Goal: Transaction & Acquisition: Purchase product/service

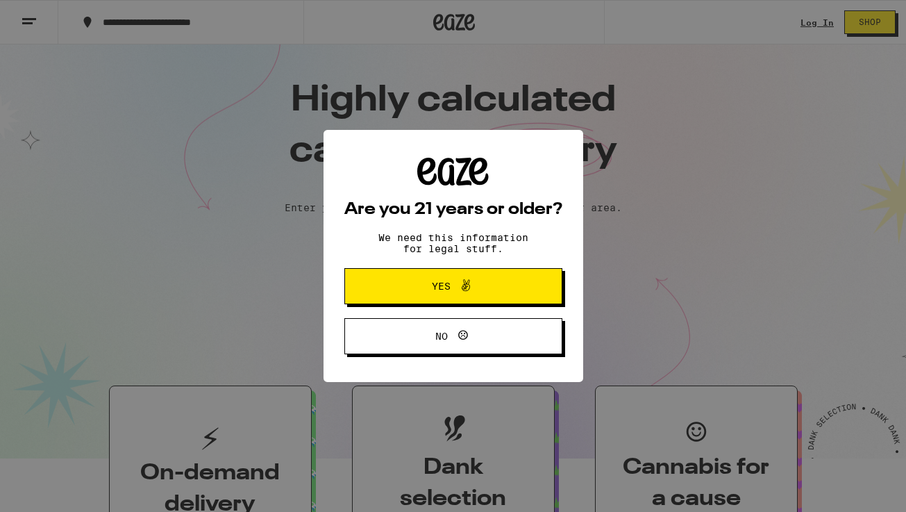
click at [404, 299] on button "Yes" at bounding box center [453, 286] width 218 height 36
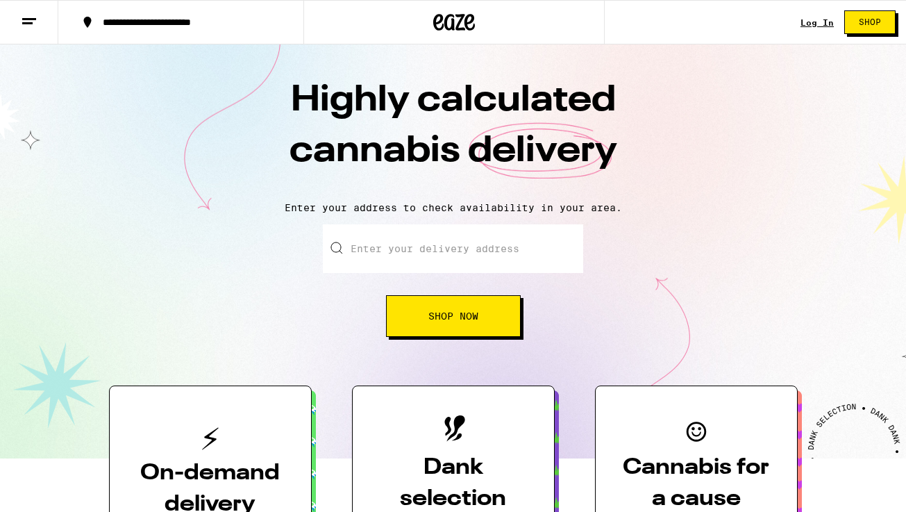
click at [821, 22] on link "Log In" at bounding box center [817, 22] width 33 height 9
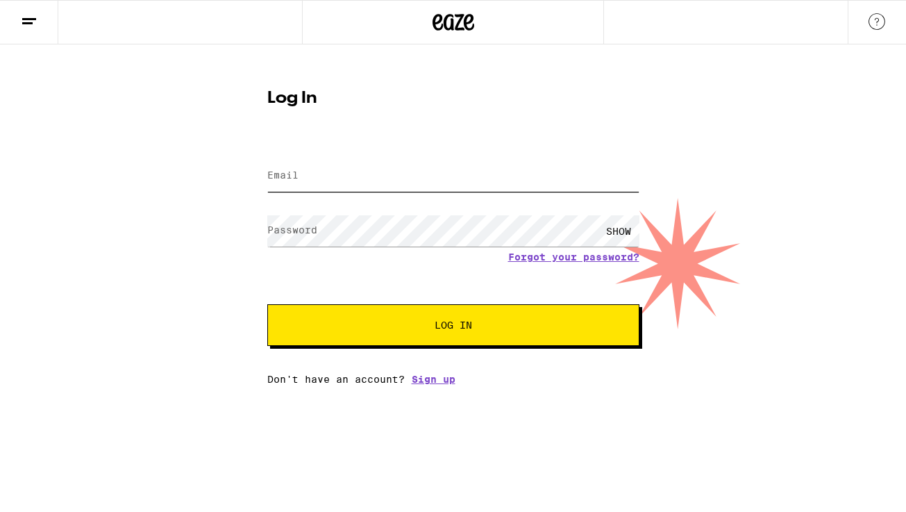
type input "meredy.dambacher@gmail.com"
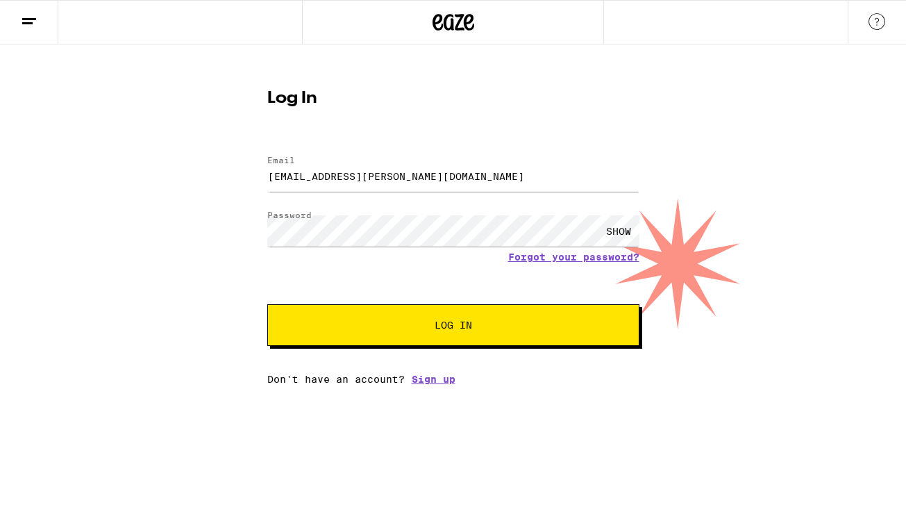
click at [412, 329] on span "Log In" at bounding box center [454, 325] width 260 height 10
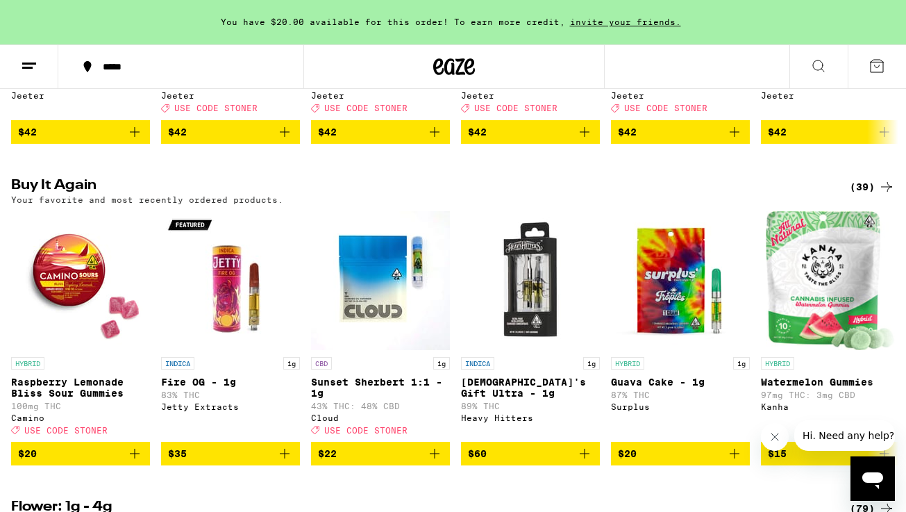
scroll to position [717, 0]
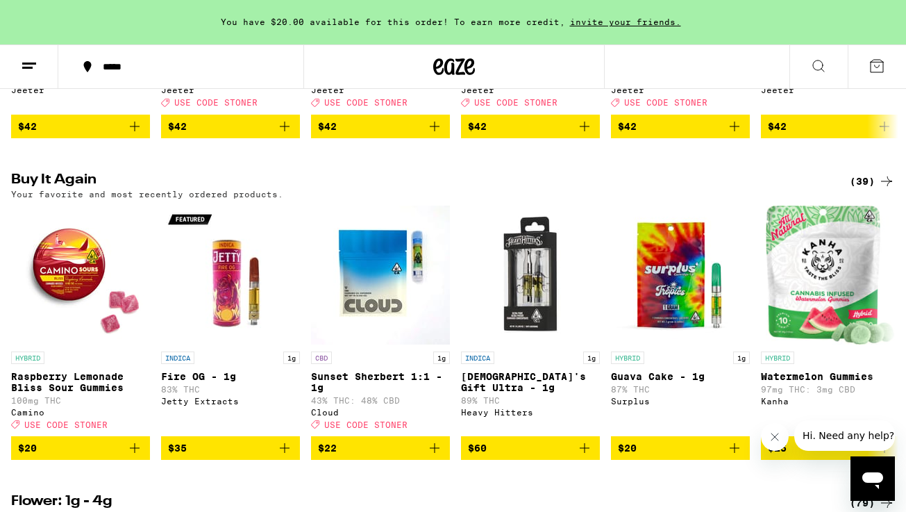
click at [891, 190] on icon at bounding box center [886, 181] width 17 height 17
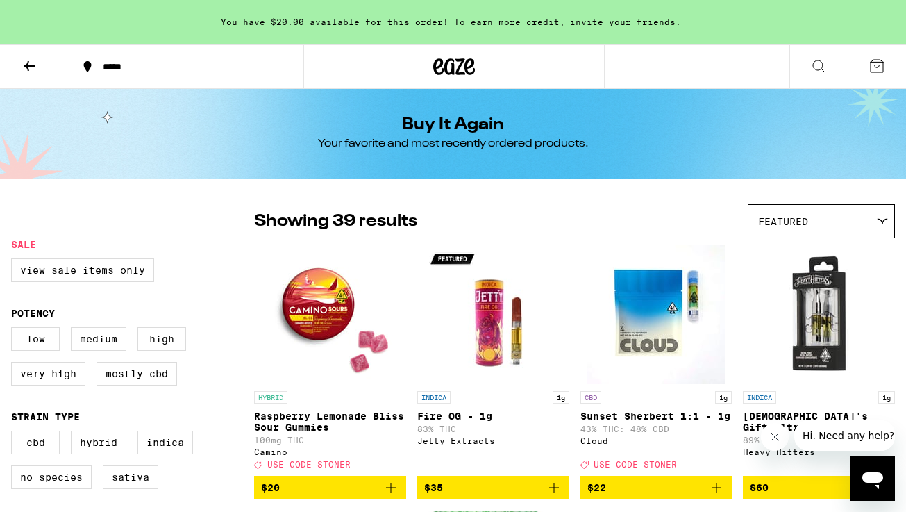
click at [875, 76] on button at bounding box center [877, 66] width 58 height 43
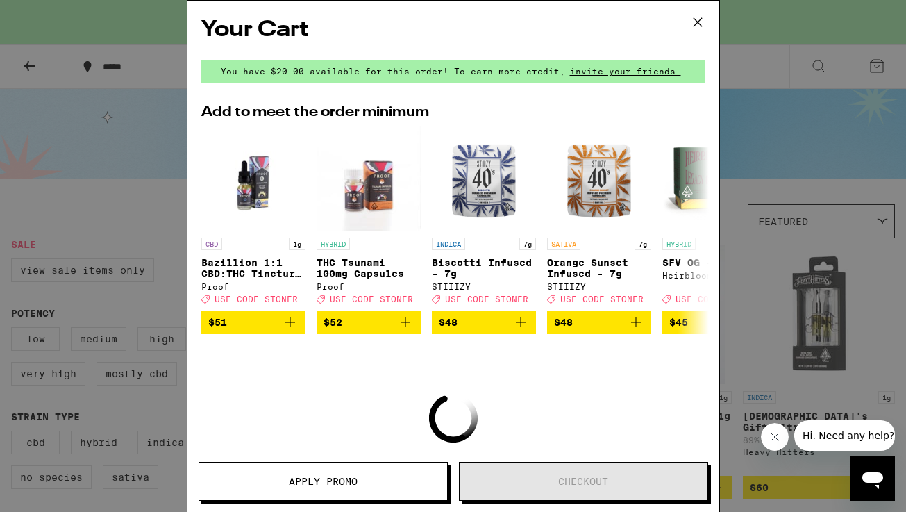
click at [694, 20] on icon at bounding box center [697, 22] width 21 height 21
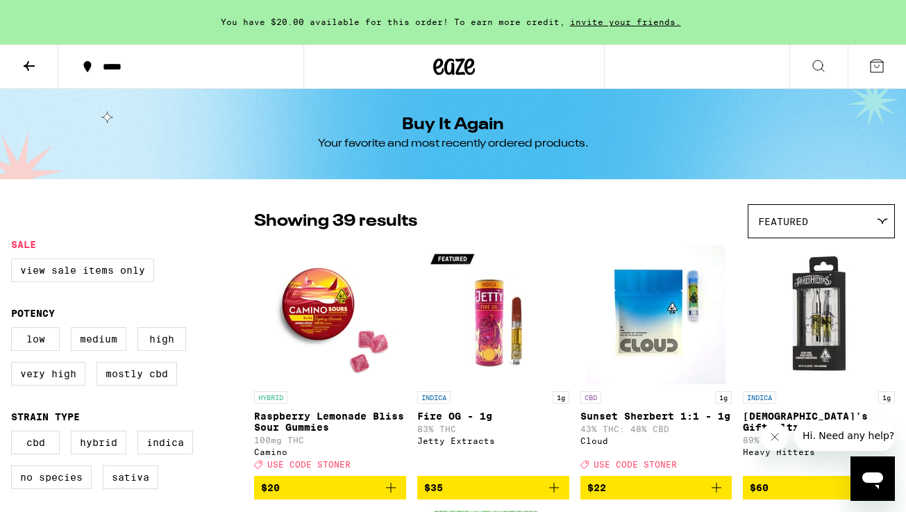
click at [435, 67] on icon at bounding box center [454, 66] width 42 height 25
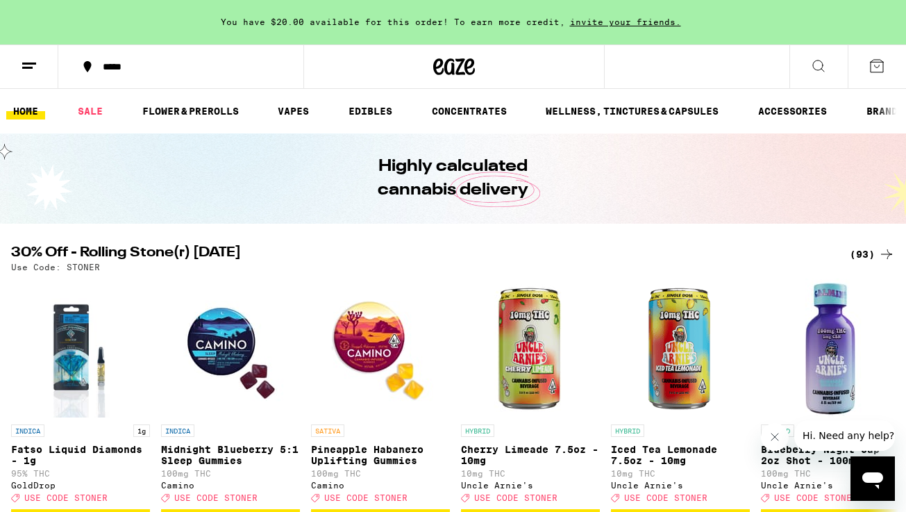
click at [30, 67] on line at bounding box center [27, 67] width 10 height 0
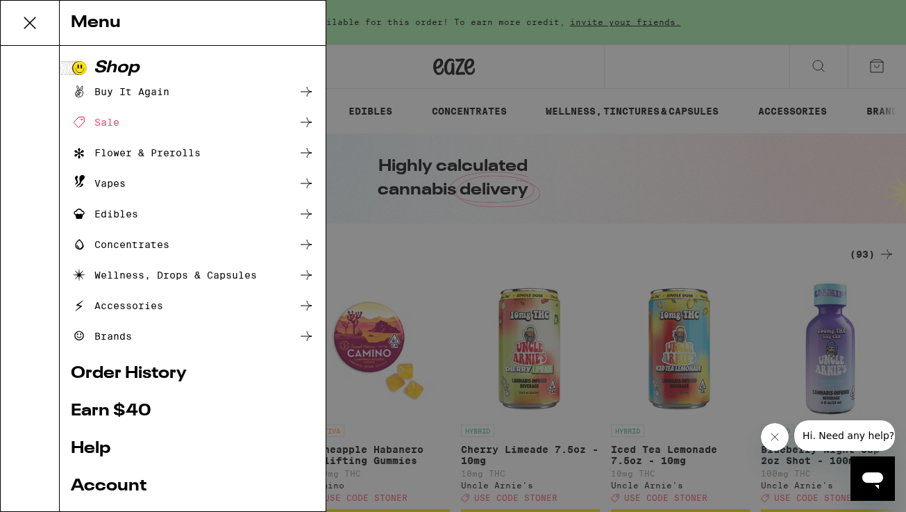
click at [94, 375] on link "Order History" at bounding box center [193, 373] width 244 height 17
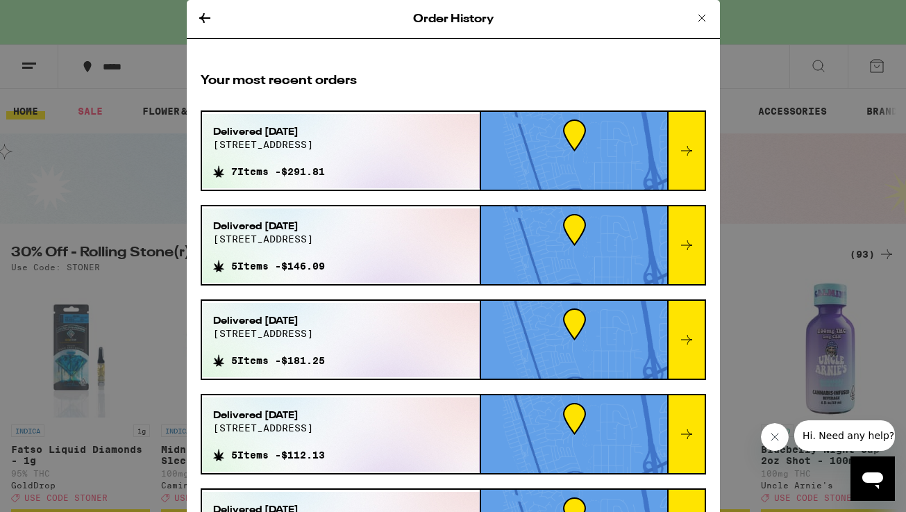
click at [691, 149] on icon at bounding box center [686, 150] width 17 height 17
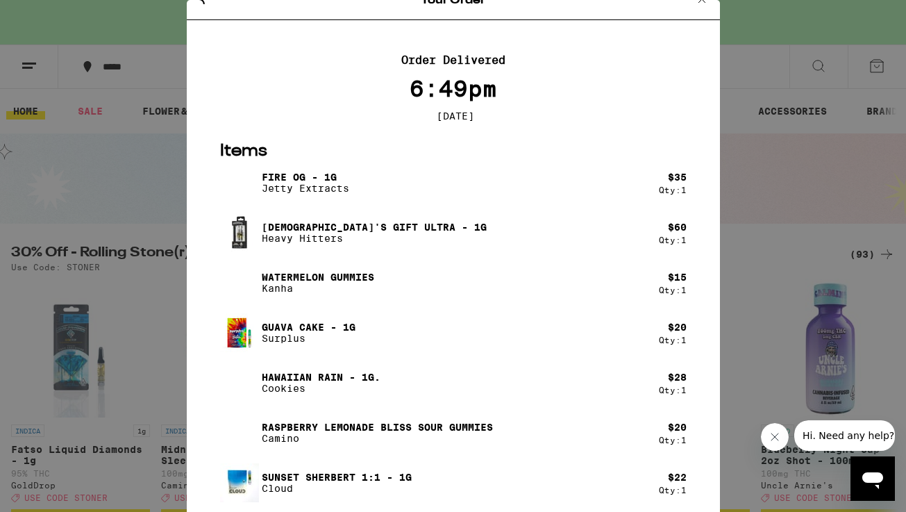
scroll to position [28, 0]
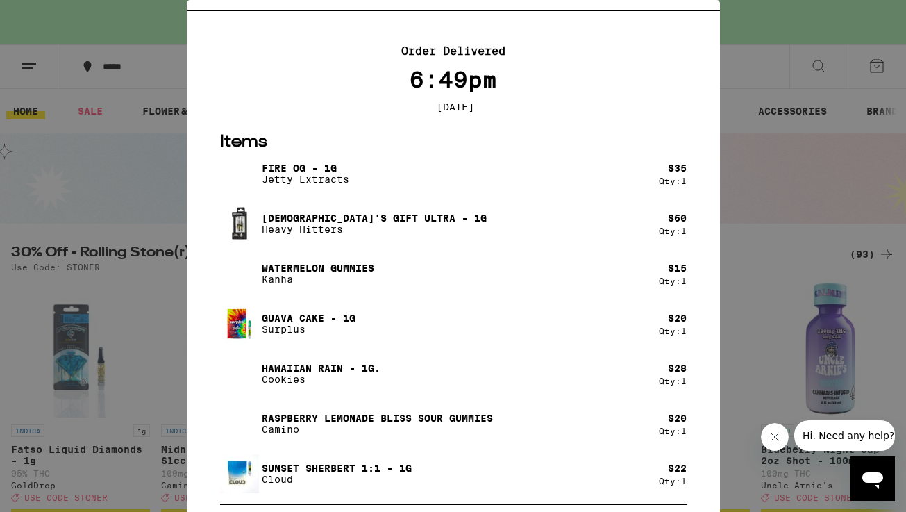
click at [310, 380] on p "Cookies" at bounding box center [321, 379] width 119 height 11
drag, startPoint x: 309, startPoint y: 380, endPoint x: 262, endPoint y: 370, distance: 47.5
click at [262, 370] on div "Hawaiian Rain - 1g. Cookies" at bounding box center [321, 373] width 119 height 22
copy div "Hawaiian Rain - 1g. Cookies"
click at [87, 193] on div "Your Order Order Delivered 6:49pm Aug 8, 2025 Items Fire OG - 1g Jetty Extracts…" at bounding box center [453, 256] width 906 height 512
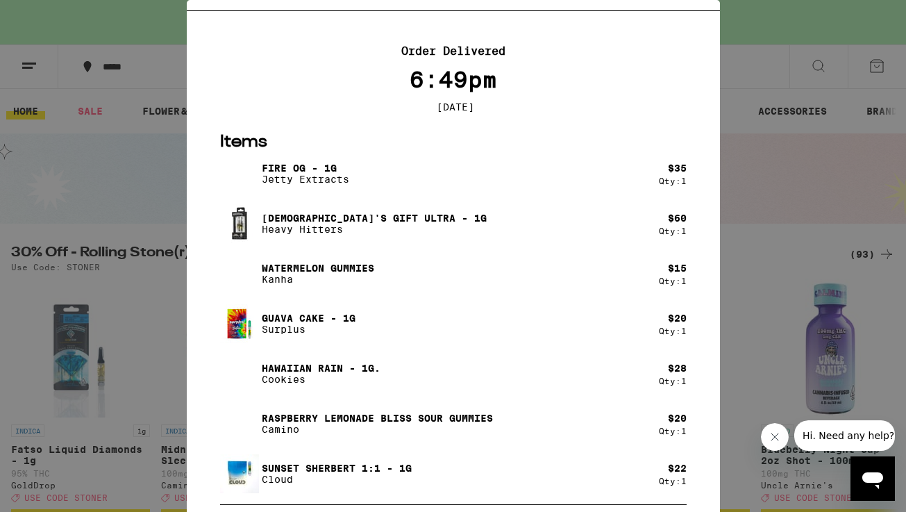
click at [681, 76] on div "6:49pm" at bounding box center [453, 79] width 505 height 25
click at [760, 70] on div "Your Order Order Delivered 6:49pm Aug 8, 2025 Items Fire OG - 1g Jetty Extracts…" at bounding box center [453, 256] width 906 height 512
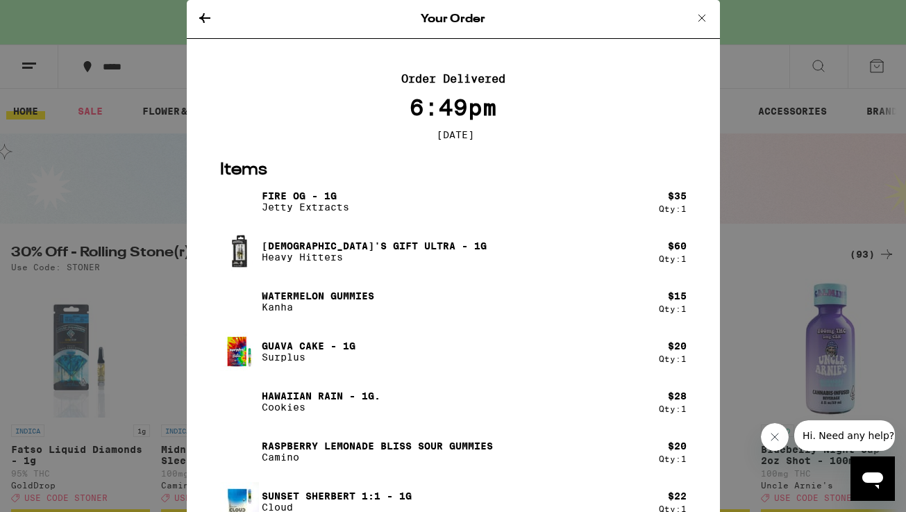
click at [697, 17] on icon at bounding box center [702, 18] width 17 height 17
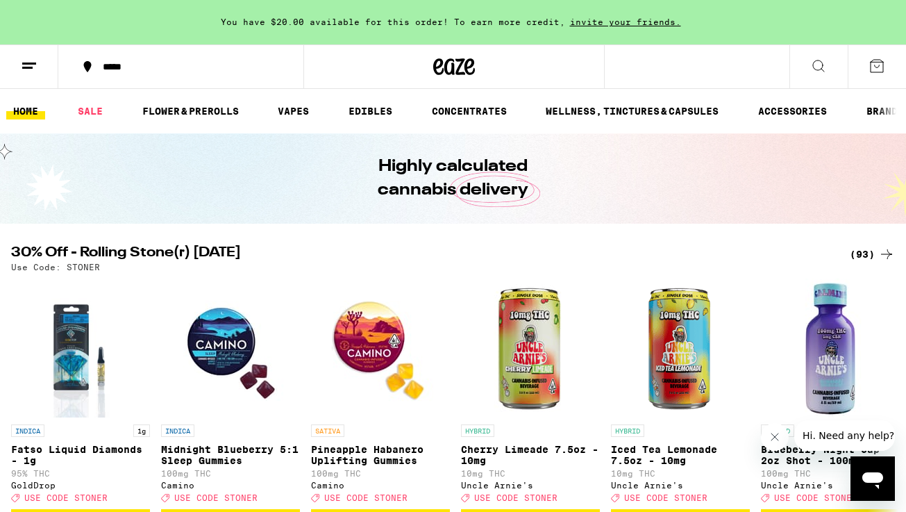
click at [822, 67] on icon at bounding box center [818, 66] width 17 height 17
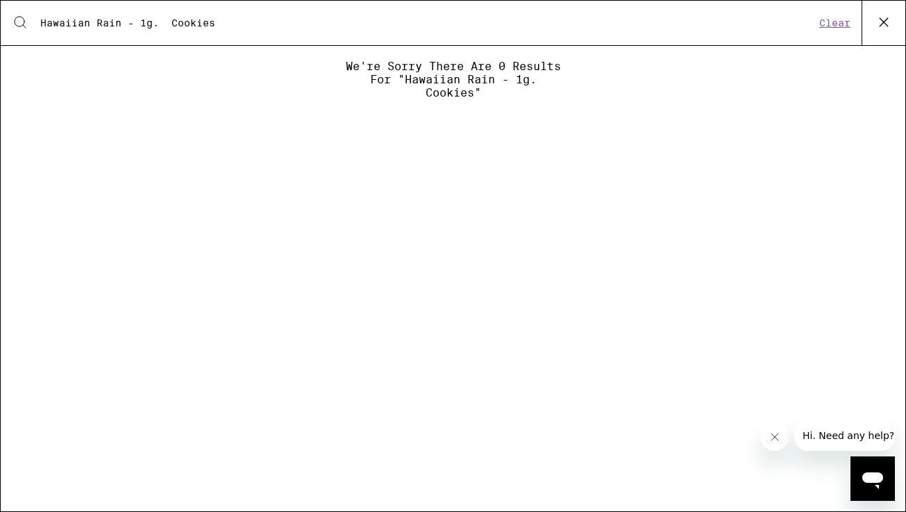
click at [128, 25] on input "Hawaiian Rain - 1g. Cookies" at bounding box center [428, 23] width 776 height 12
drag, startPoint x: 123, startPoint y: 22, endPoint x: 229, endPoint y: 23, distance: 106.2
click at [229, 23] on input "Hawaiian Rain - 1g. Cookies" at bounding box center [428, 23] width 776 height 12
type input "Hawaiian Rain"
click at [880, 22] on icon at bounding box center [883, 22] width 21 height 21
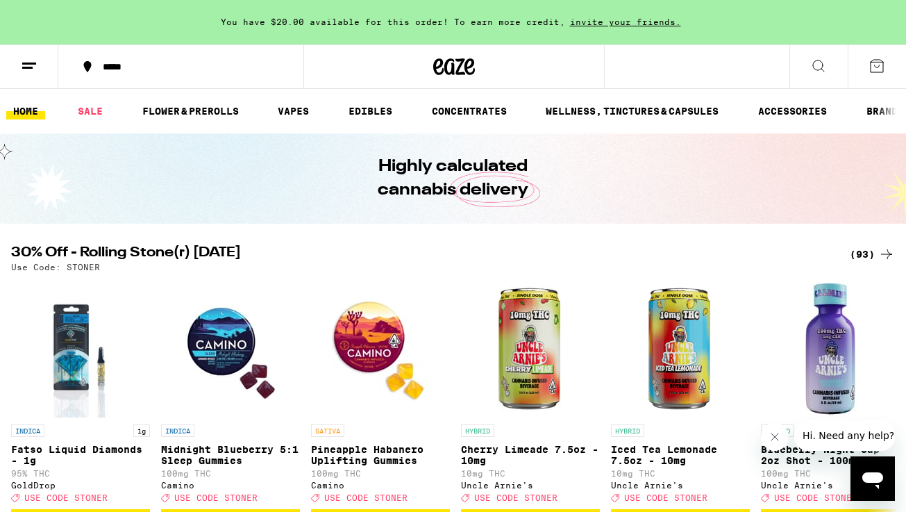
click at [33, 66] on icon at bounding box center [29, 66] width 17 height 17
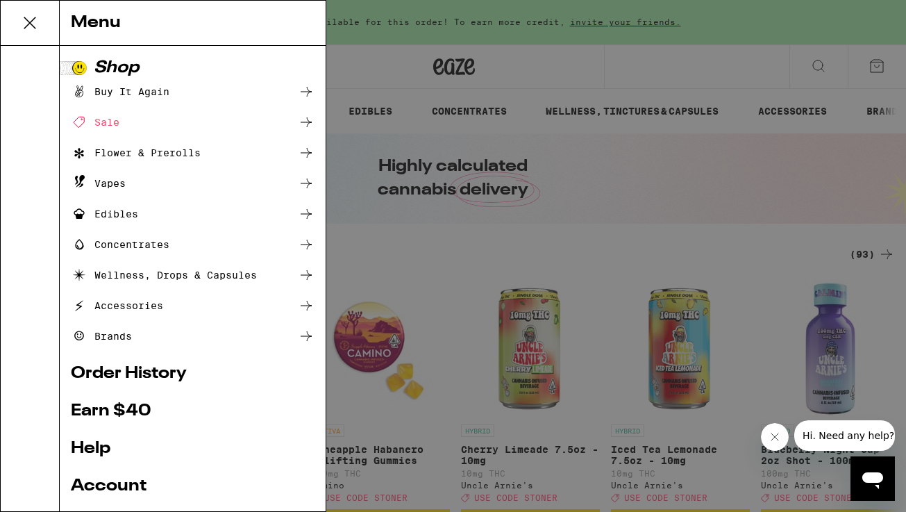
click at [86, 372] on link "Order History" at bounding box center [193, 373] width 244 height 17
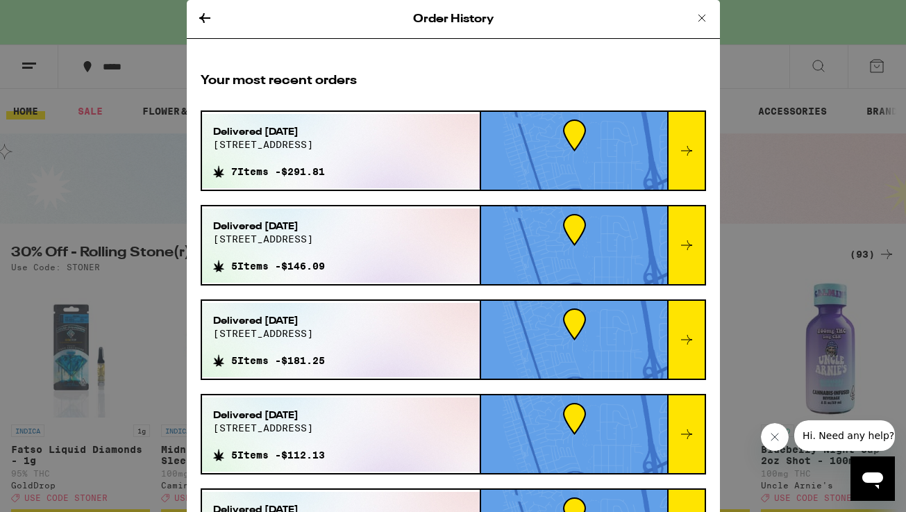
click at [687, 152] on icon at bounding box center [686, 150] width 17 height 17
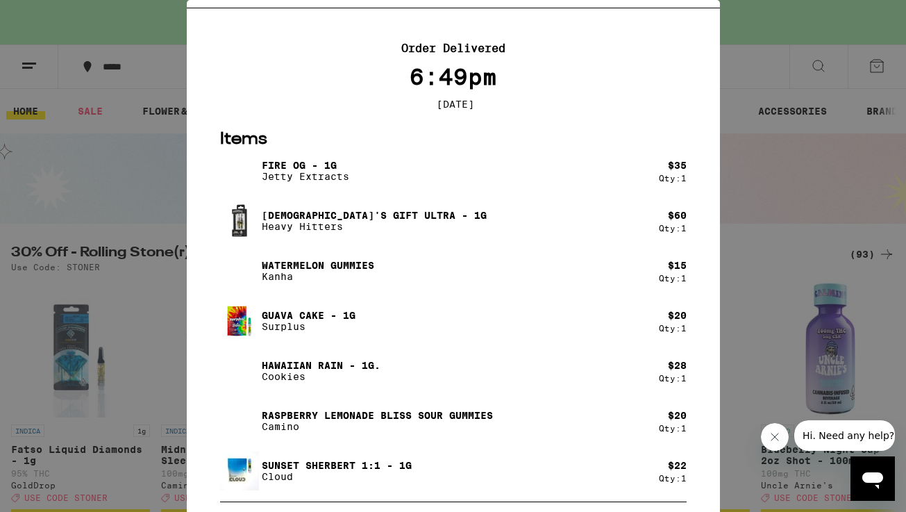
scroll to position [32, 0]
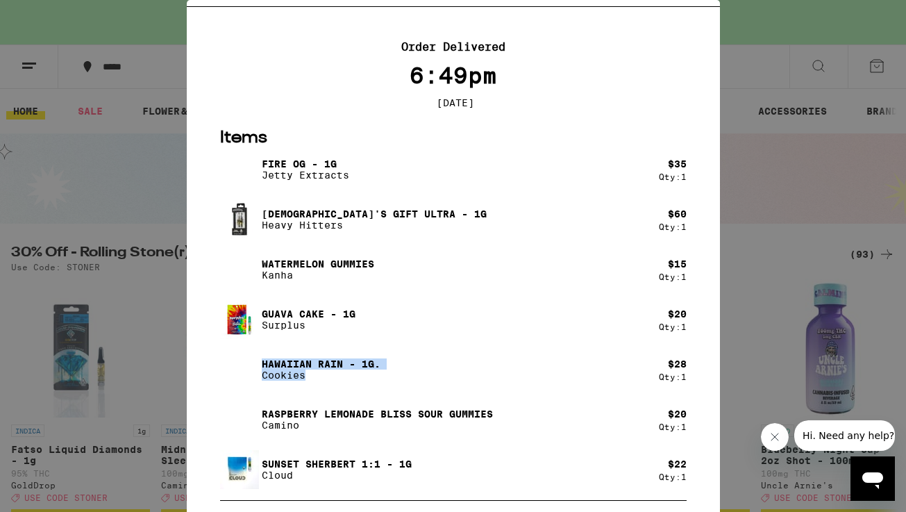
drag, startPoint x: 312, startPoint y: 382, endPoint x: 262, endPoint y: 368, distance: 51.9
click at [262, 368] on div "Hawaiian Rain - 1g. Cookies" at bounding box center [321, 369] width 119 height 22
copy div "Hawaiian Rain - 1g. Cookies"
